Goal: Information Seeking & Learning: Learn about a topic

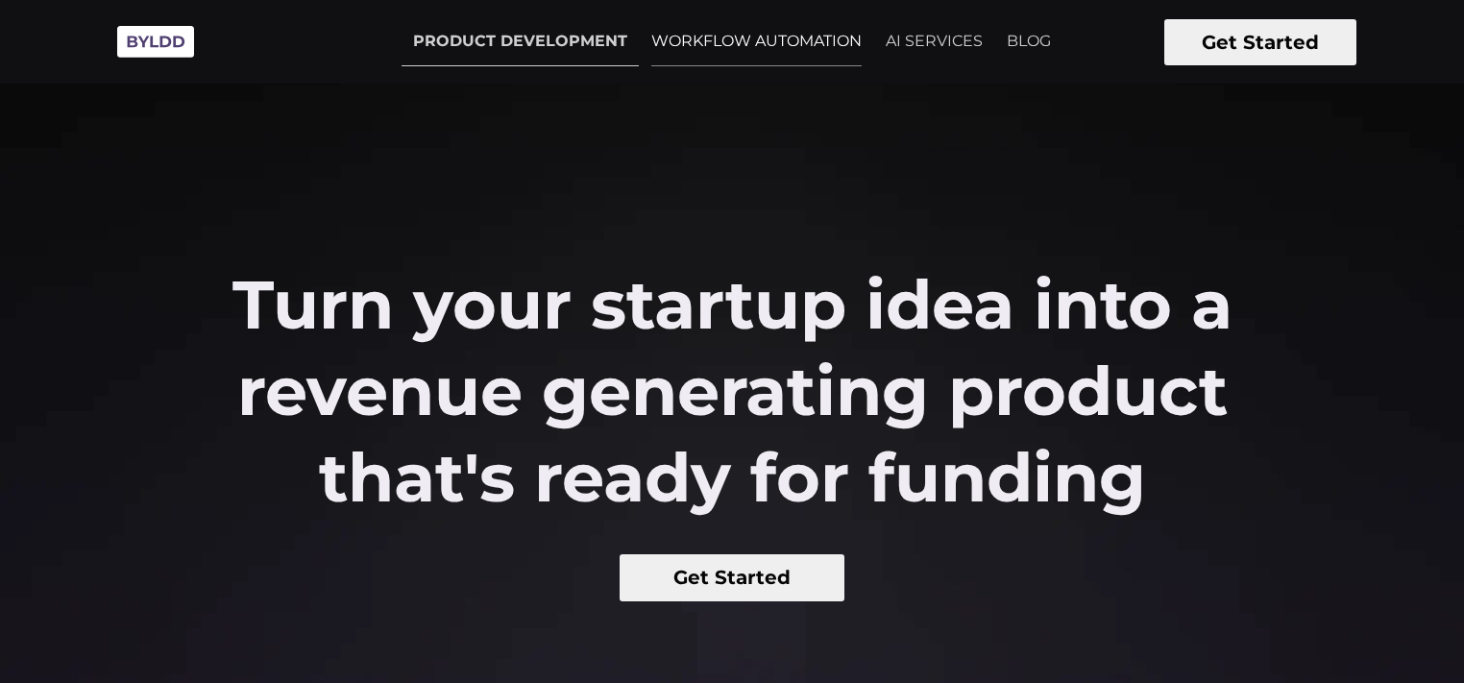
click at [782, 46] on link "WORKFLOW AUTOMATION" at bounding box center [756, 41] width 233 height 48
